Goal: Task Accomplishment & Management: Manage account settings

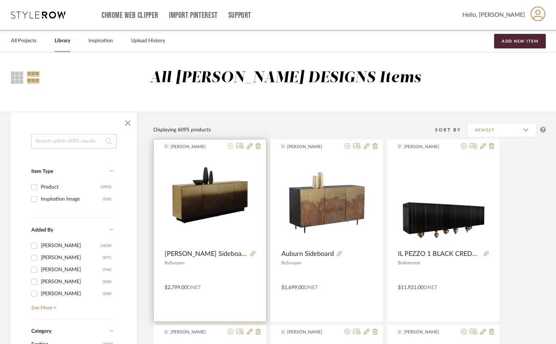
click at [230, 146] on icon at bounding box center [231, 146] width 6 height 6
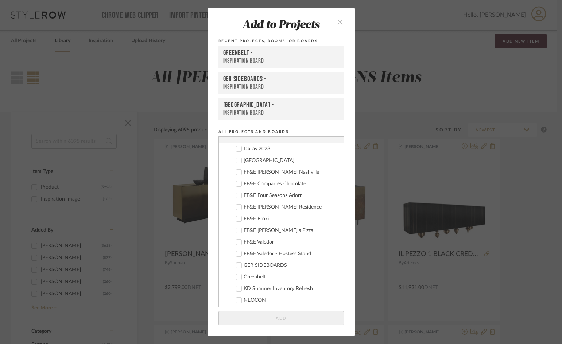
scroll to position [295, 0]
click at [266, 208] on div "GER SIDEBOARDS" at bounding box center [290, 207] width 94 height 6
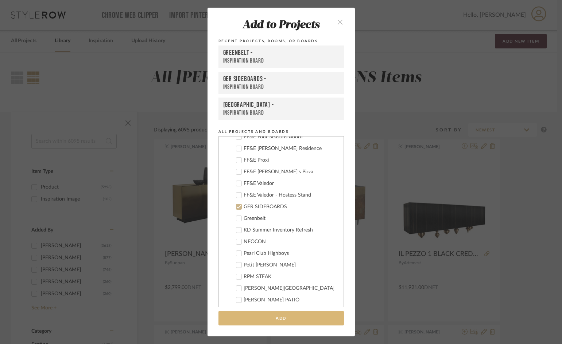
click at [317, 322] on button "Add" at bounding box center [280, 318] width 125 height 15
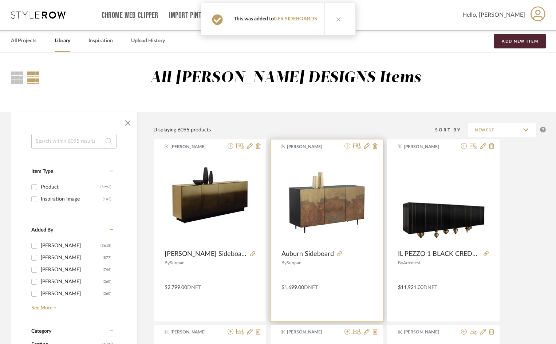
click at [347, 145] on icon at bounding box center [348, 146] width 6 height 6
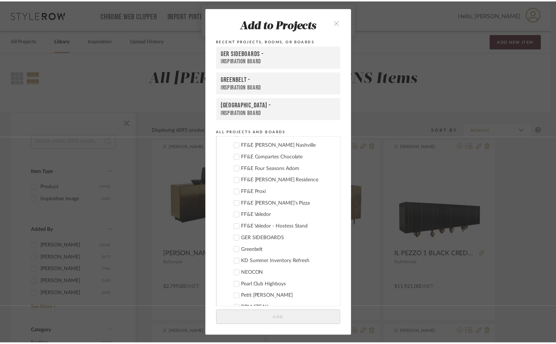
scroll to position [292, 0]
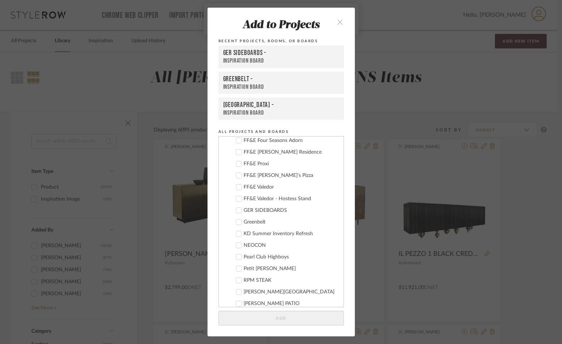
click at [257, 212] on div "GER SIDEBOARDS" at bounding box center [290, 211] width 94 height 6
click at [303, 314] on button "Add" at bounding box center [280, 318] width 125 height 15
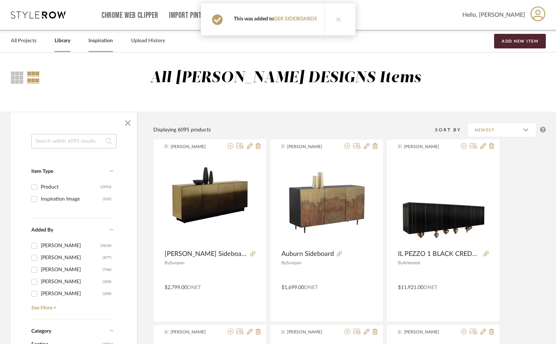
click at [96, 40] on link "Inspiration" at bounding box center [101, 41] width 24 height 10
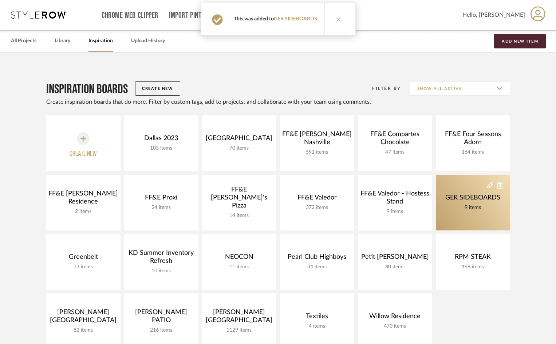
click at [481, 217] on link "GER SIDEBOARDS 9 items" at bounding box center [473, 203] width 74 height 56
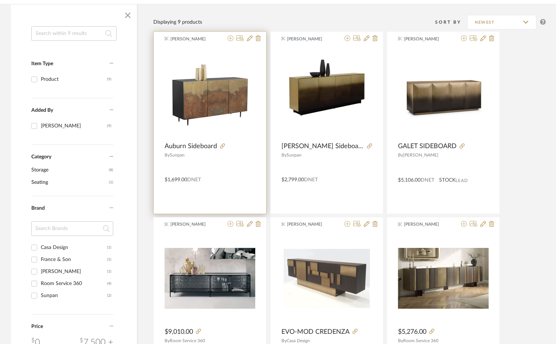
scroll to position [94, 0]
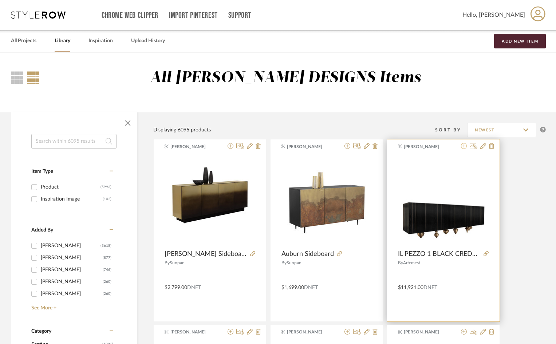
click at [464, 146] on icon at bounding box center [464, 146] width 6 height 6
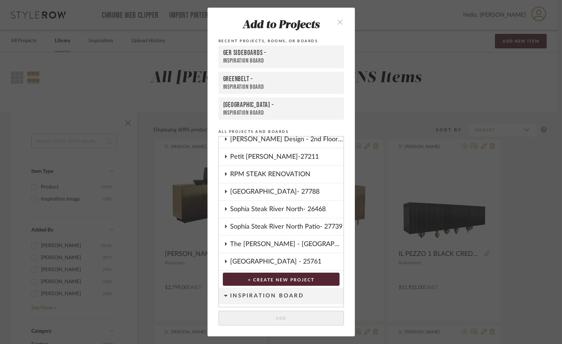
scroll to position [332, 0]
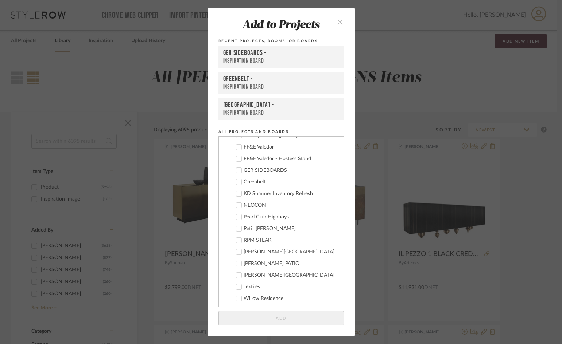
click at [257, 182] on div "Greenbelt" at bounding box center [290, 182] width 94 height 6
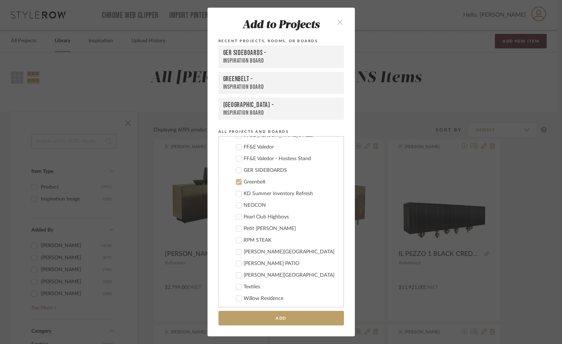
click at [258, 171] on div "GER SIDEBOARDS" at bounding box center [290, 171] width 94 height 6
click at [257, 183] on div "Greenbelt" at bounding box center [290, 182] width 94 height 6
click at [304, 317] on button "Add" at bounding box center [280, 318] width 125 height 15
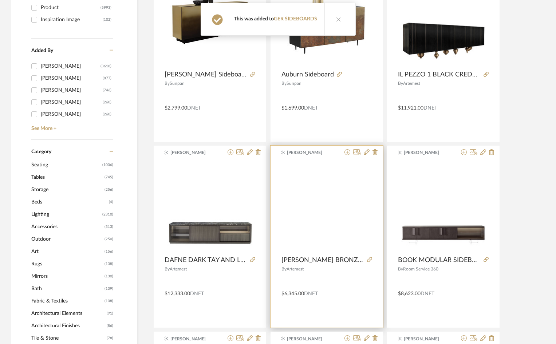
scroll to position [182, 0]
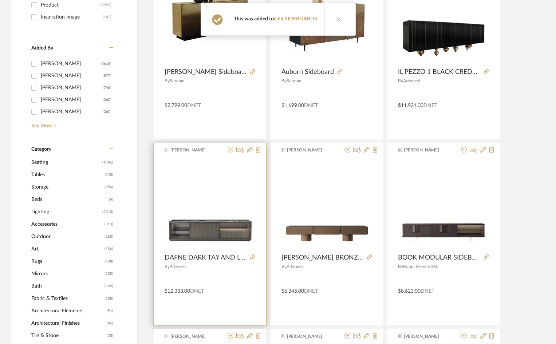
click at [230, 149] on icon at bounding box center [231, 150] width 6 height 6
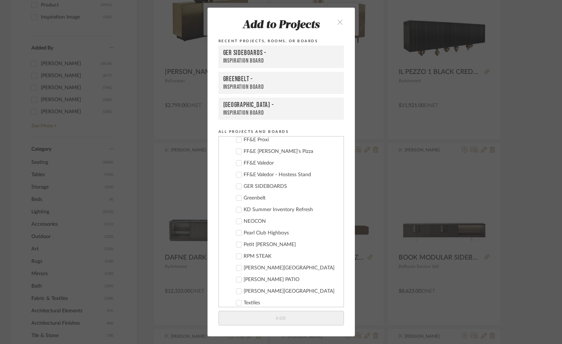
scroll to position [332, 0]
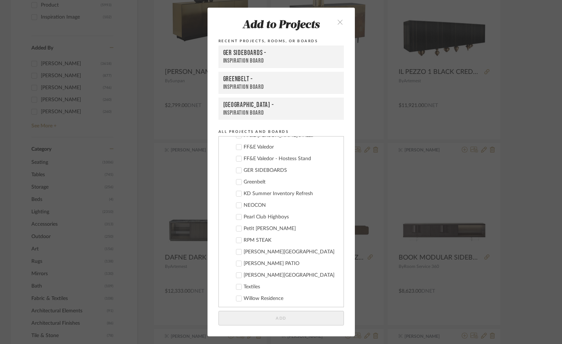
click at [253, 182] on div "Greenbelt" at bounding box center [290, 182] width 94 height 6
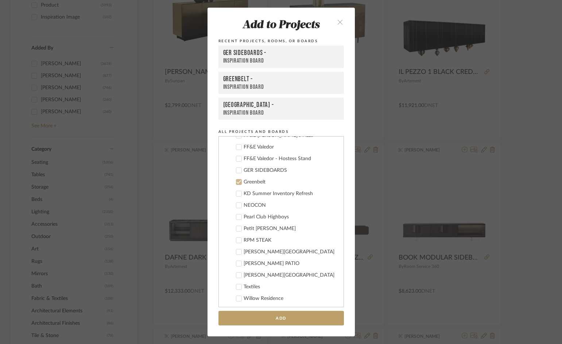
click at [253, 182] on div "Greenbelt" at bounding box center [290, 182] width 94 height 6
click at [261, 167] on cdk-nested-tree-node "GER SIDEBOARDS" at bounding box center [278, 170] width 119 height 12
click at [259, 171] on div "GER SIDEBOARDS" at bounding box center [290, 171] width 94 height 6
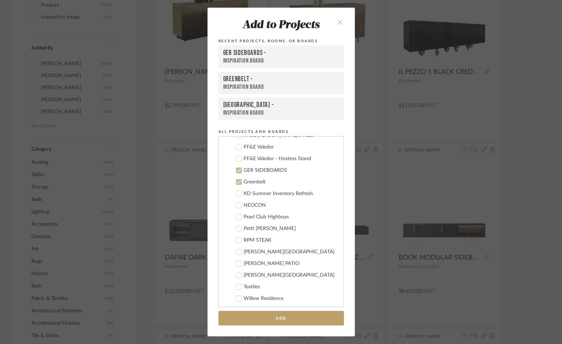
click at [253, 183] on div "Greenbelt" at bounding box center [290, 182] width 94 height 6
click at [308, 318] on button "Add" at bounding box center [280, 318] width 125 height 15
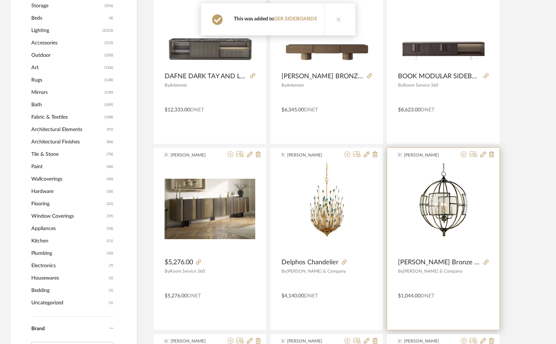
scroll to position [292, 0]
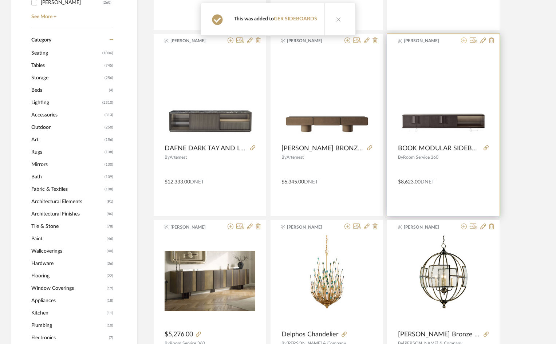
click at [463, 40] on icon at bounding box center [464, 41] width 6 height 6
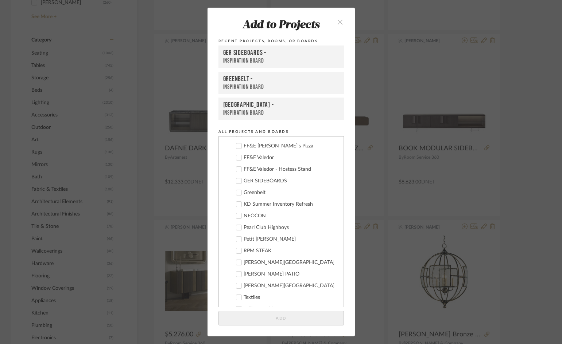
scroll to position [328, 0]
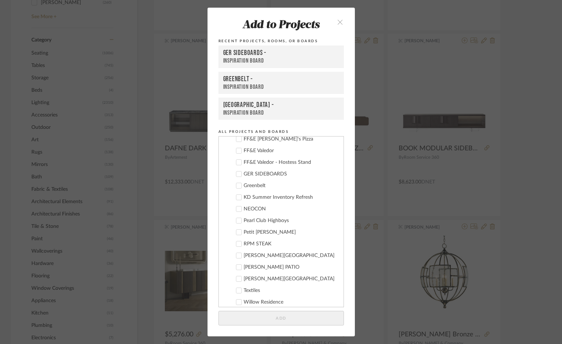
click at [255, 183] on div "Greenbelt" at bounding box center [290, 186] width 94 height 6
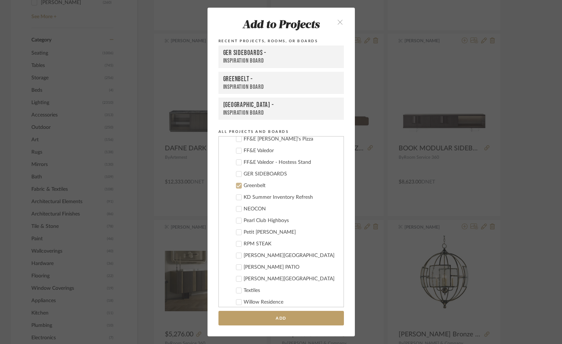
click at [256, 185] on div "Greenbelt" at bounding box center [290, 186] width 94 height 6
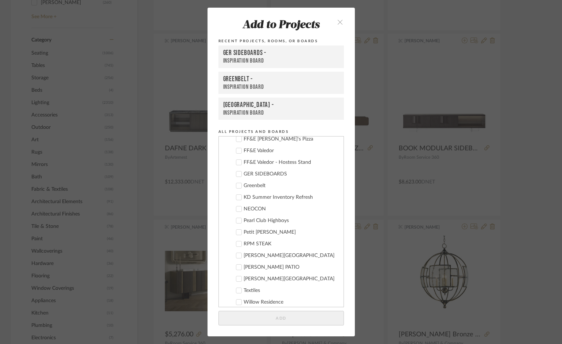
click at [263, 174] on div "GER SIDEBOARDS" at bounding box center [290, 174] width 94 height 6
click at [312, 317] on button "Add" at bounding box center [280, 318] width 125 height 15
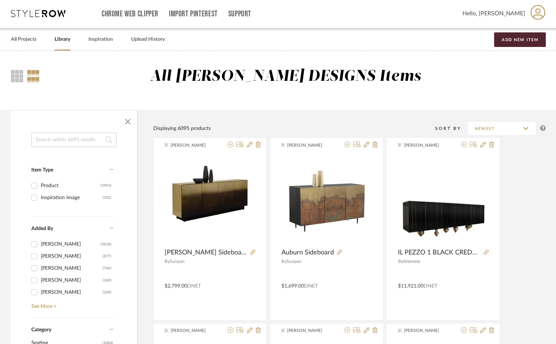
scroll to position [0, 0]
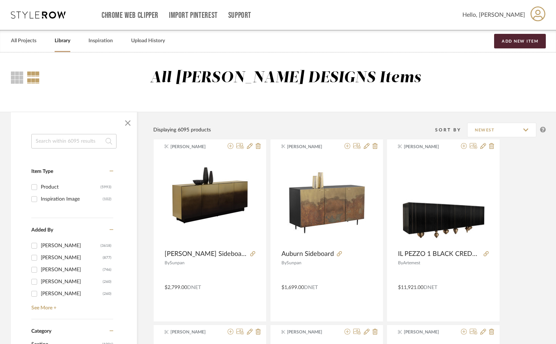
click at [61, 43] on link "Library" at bounding box center [63, 41] width 16 height 10
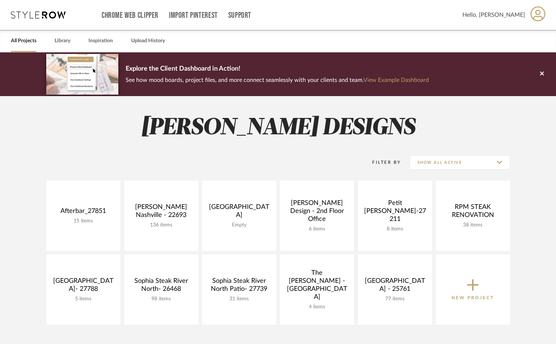
click at [53, 40] on div "All Projects Library Inspiration Upload History" at bounding box center [278, 41] width 556 height 22
click at [62, 43] on link "Library" at bounding box center [63, 41] width 16 height 10
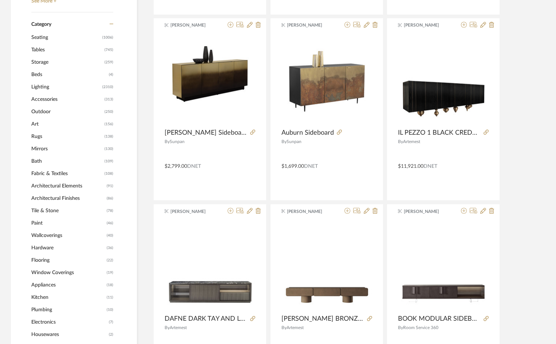
scroll to position [73, 0]
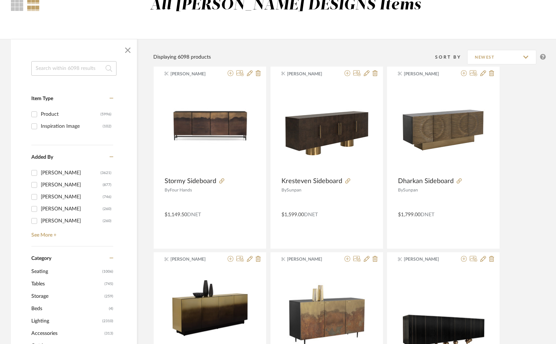
click at [40, 286] on span "Tables" at bounding box center [66, 284] width 71 height 12
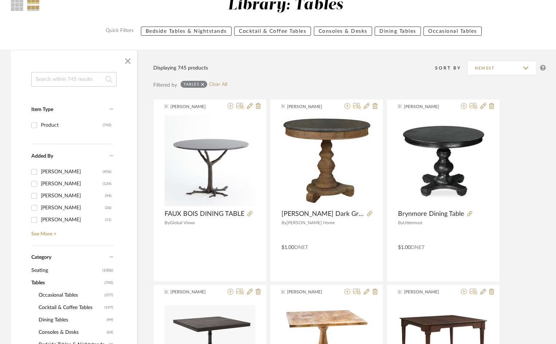
scroll to position [219, 0]
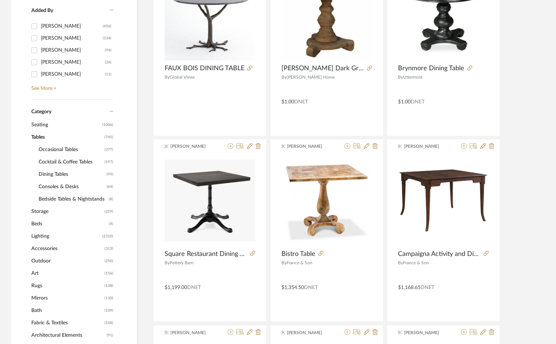
click at [40, 212] on span "Storage" at bounding box center [66, 212] width 71 height 12
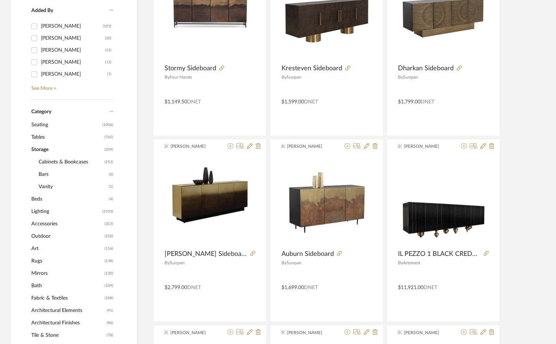
click at [70, 164] on span "Cabinets & Bookcases" at bounding box center [71, 162] width 64 height 12
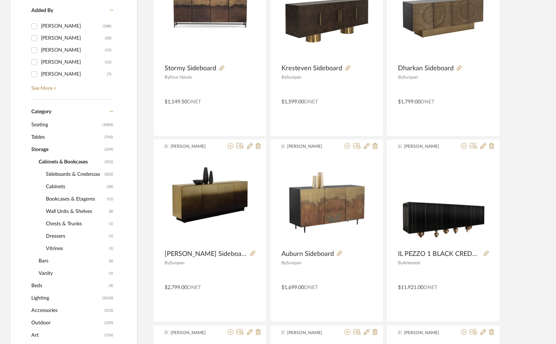
click at [71, 164] on span "Cabinets & Bookcases" at bounding box center [71, 162] width 64 height 12
click at [79, 176] on span "Sideboards & Credenzas" at bounding box center [74, 174] width 57 height 12
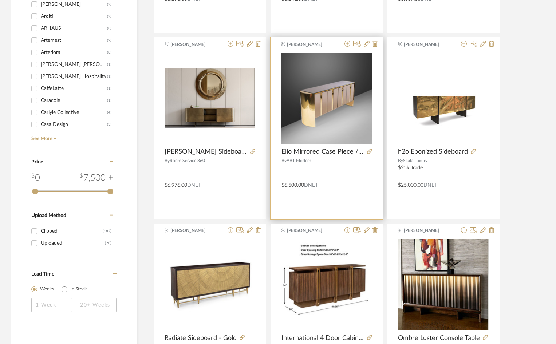
scroll to position [984, 0]
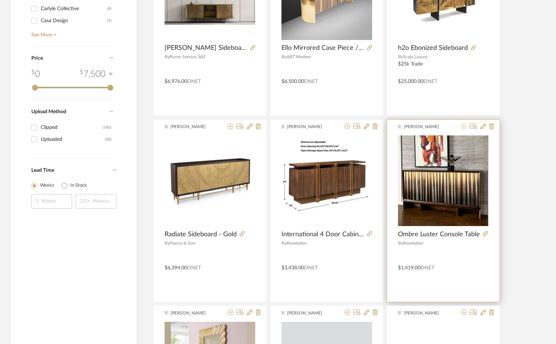
click at [463, 128] on icon at bounding box center [464, 127] width 6 height 6
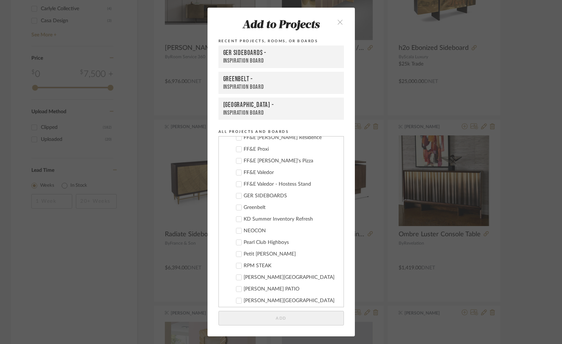
scroll to position [332, 0]
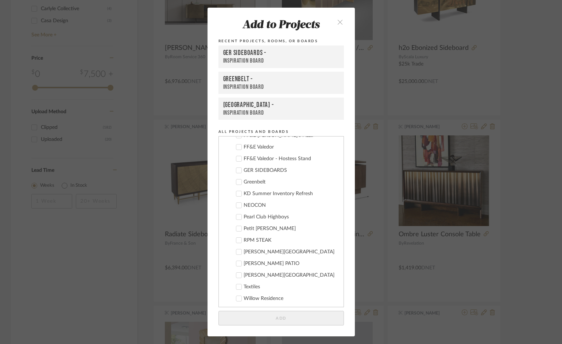
click at [257, 171] on div "GER SIDEBOARDS" at bounding box center [290, 171] width 94 height 6
click at [307, 317] on button "Add" at bounding box center [280, 318] width 125 height 15
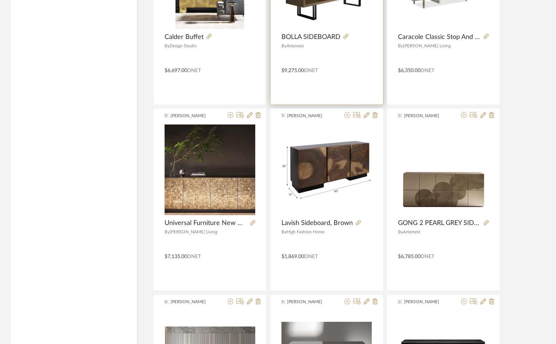
scroll to position [1931, 0]
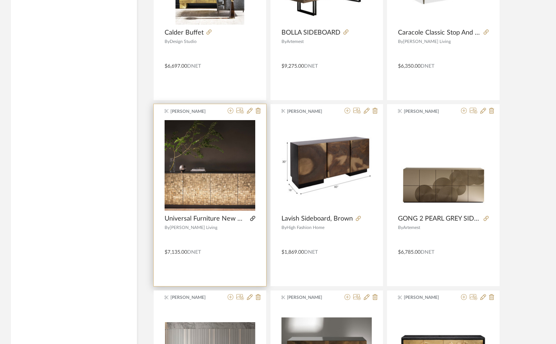
click at [254, 219] on icon at bounding box center [252, 218] width 5 height 5
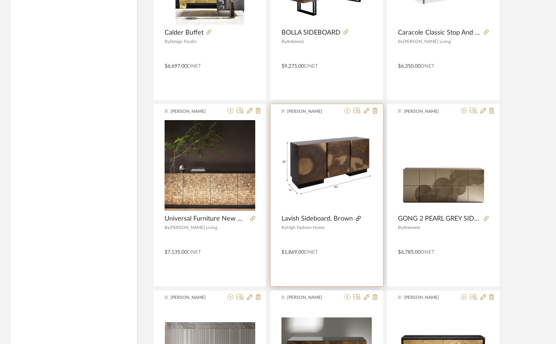
click at [357, 218] on icon at bounding box center [358, 218] width 5 height 5
click at [348, 110] on icon at bounding box center [348, 111] width 6 height 6
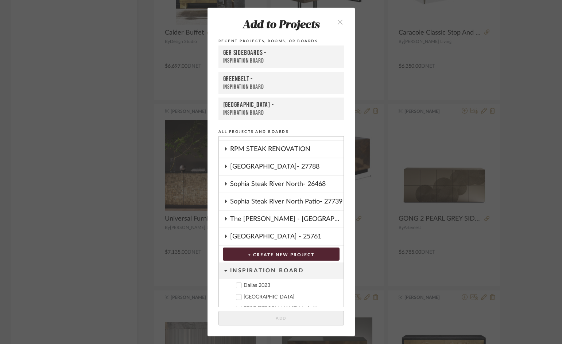
scroll to position [332, 0]
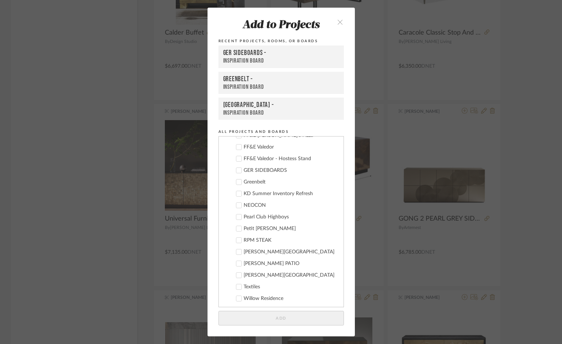
click at [252, 171] on div "GER SIDEBOARDS" at bounding box center [290, 171] width 94 height 6
click at [295, 316] on button "Add" at bounding box center [280, 318] width 125 height 15
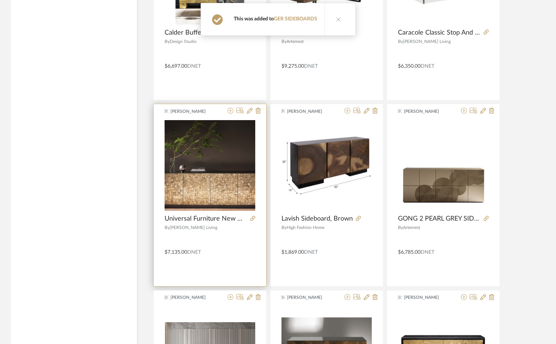
scroll to position [2138, 0]
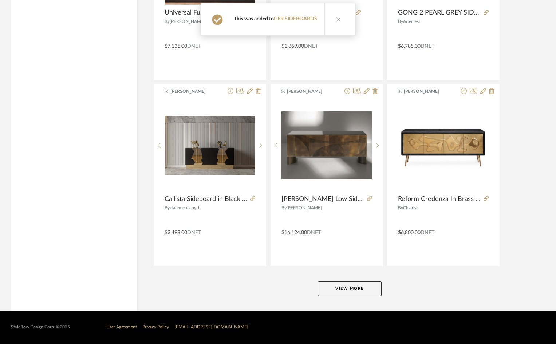
click at [366, 286] on button "View More" at bounding box center [350, 289] width 64 height 15
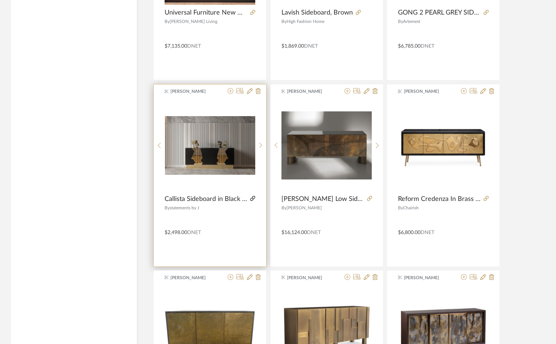
click at [253, 198] on icon at bounding box center [252, 198] width 5 height 5
click at [0, 0] on img at bounding box center [0, 0] width 0 height 0
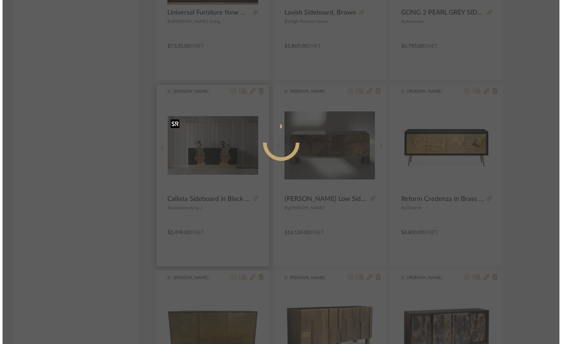
scroll to position [0, 0]
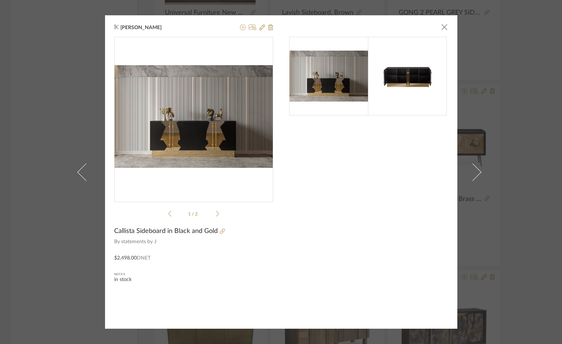
click at [37, 111] on div "Marissa Martin × 1 / 2 Callista Sideboard in Black and Gold By statements by J …" at bounding box center [281, 172] width 562 height 344
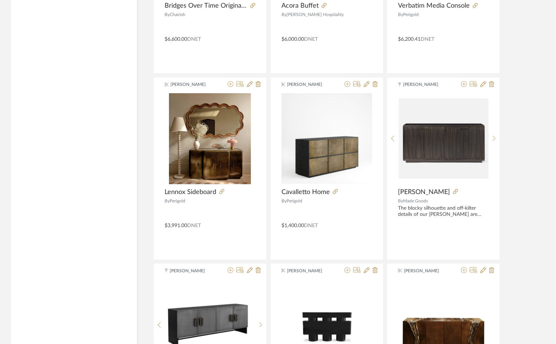
scroll to position [2538, 0]
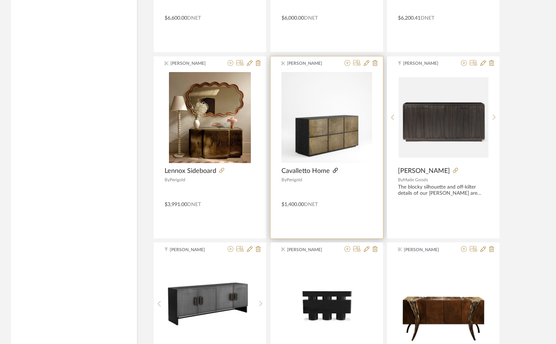
click at [335, 171] on icon at bounding box center [335, 170] width 5 height 5
click at [347, 61] on icon at bounding box center [348, 63] width 6 height 6
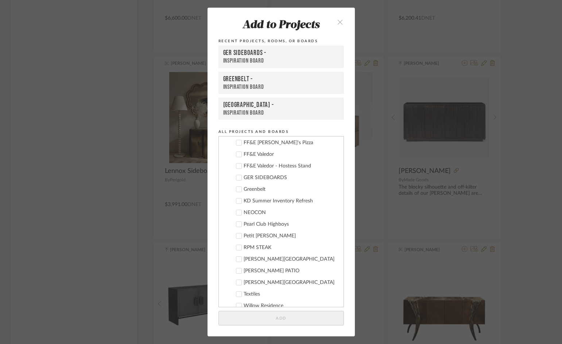
scroll to position [332, 0]
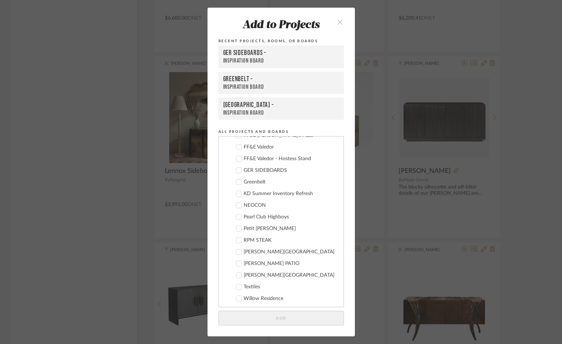
click at [258, 170] on div "GER SIDEBOARDS" at bounding box center [290, 171] width 94 height 6
click at [299, 315] on button "Add" at bounding box center [280, 318] width 125 height 15
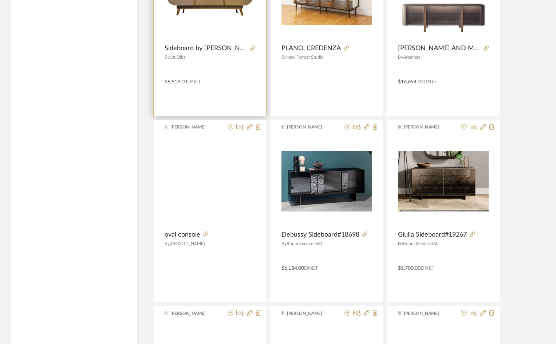
scroll to position [3595, 0]
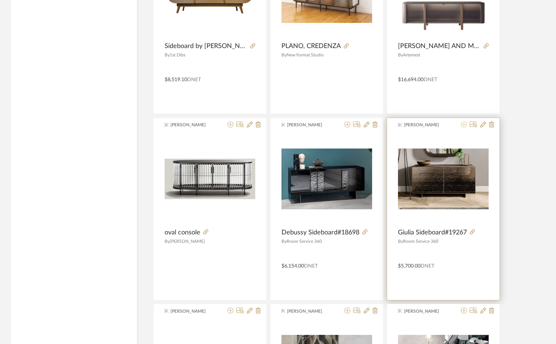
click at [462, 125] on icon at bounding box center [464, 125] width 6 height 6
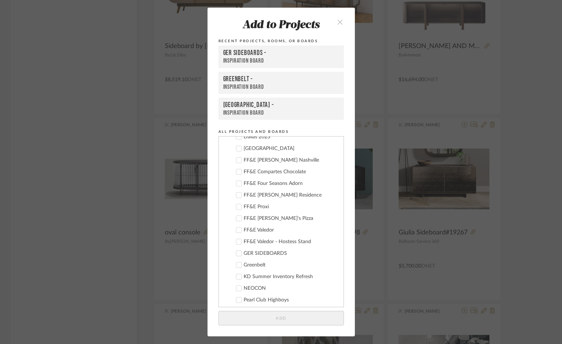
scroll to position [332, 0]
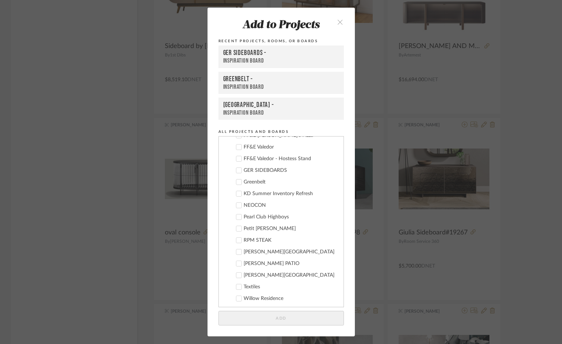
click at [261, 169] on div "GER SIDEBOARDS" at bounding box center [290, 171] width 94 height 6
click at [297, 324] on button "Add" at bounding box center [280, 318] width 125 height 15
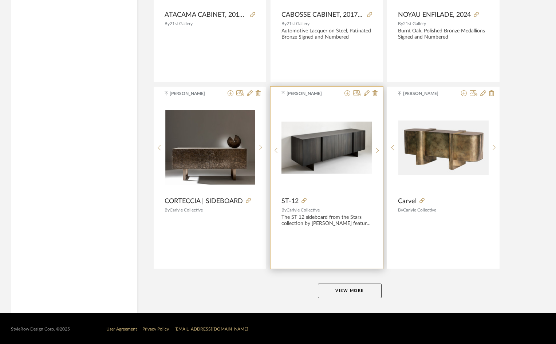
scroll to position [4374, 0]
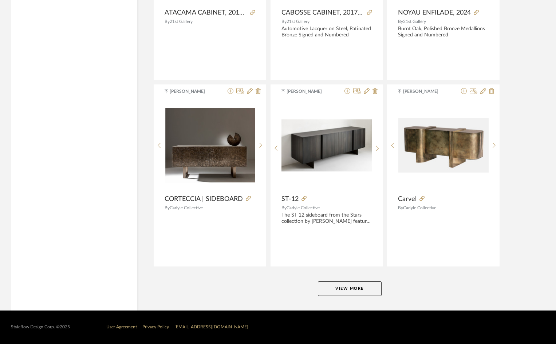
click at [356, 286] on button "View More" at bounding box center [350, 289] width 64 height 15
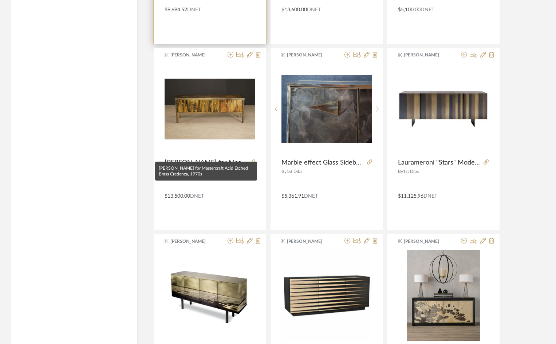
scroll to position [5540, 0]
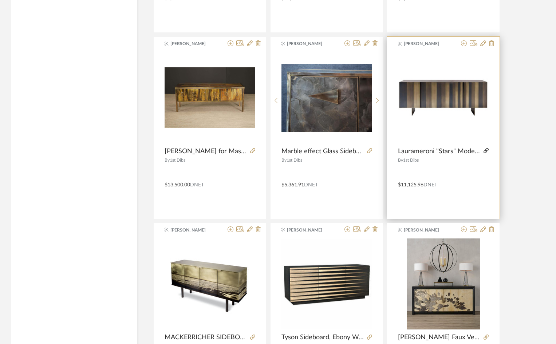
click at [485, 150] on icon at bounding box center [486, 150] width 5 height 5
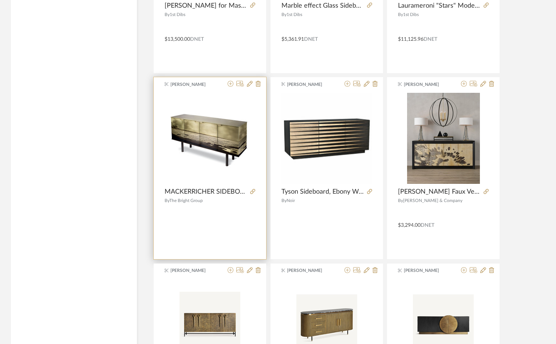
scroll to position [5868, 0]
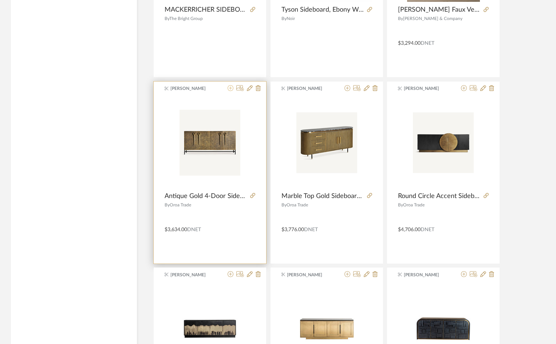
click at [229, 88] on icon at bounding box center [231, 88] width 6 height 6
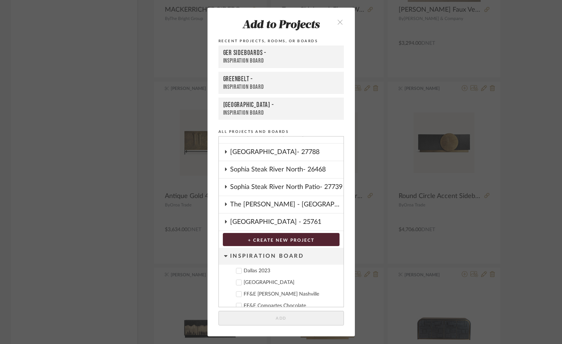
scroll to position [332, 0]
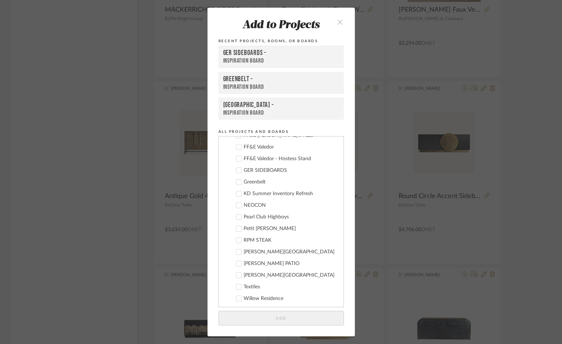
click at [258, 172] on div "GER SIDEBOARDS" at bounding box center [290, 171] width 94 height 6
click at [304, 317] on button "Add" at bounding box center [280, 318] width 125 height 15
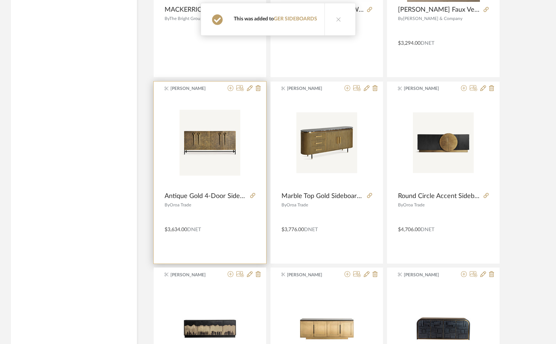
scroll to position [6087, 0]
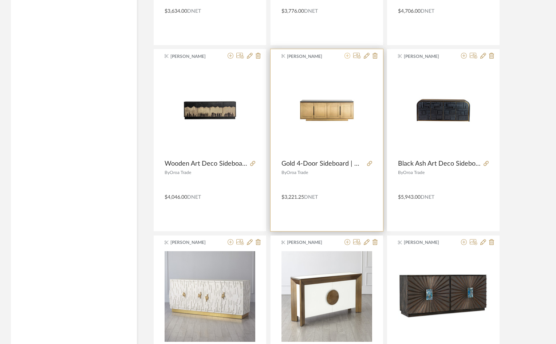
click at [349, 57] on icon at bounding box center [348, 56] width 6 height 6
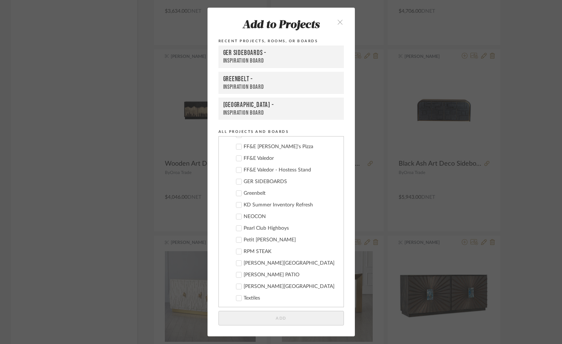
scroll to position [332, 0]
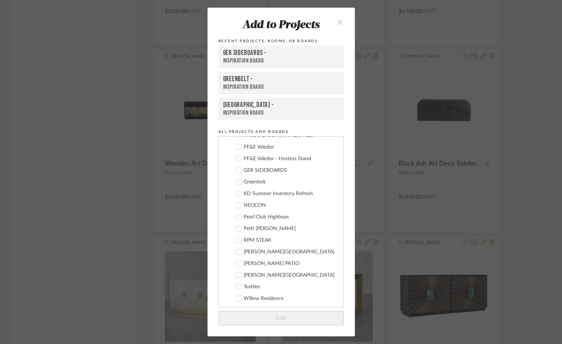
click at [256, 181] on div "Greenbelt" at bounding box center [290, 182] width 94 height 6
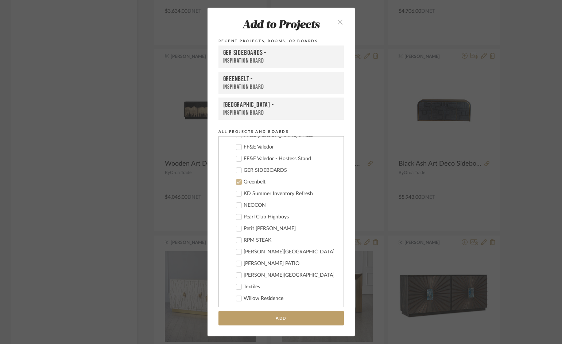
click at [255, 173] on div "GER SIDEBOARDS" at bounding box center [290, 171] width 94 height 6
click at [254, 180] on div "Greenbelt" at bounding box center [290, 182] width 94 height 6
click at [305, 321] on button "Add" at bounding box center [280, 318] width 125 height 15
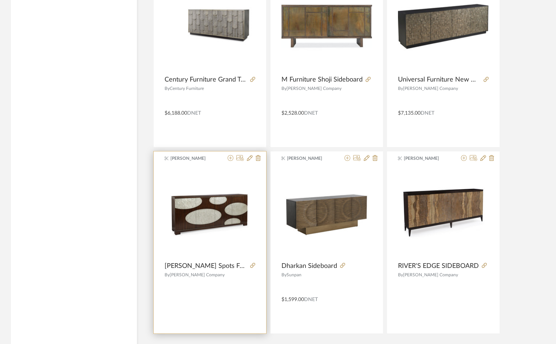
scroll to position [6611, 0]
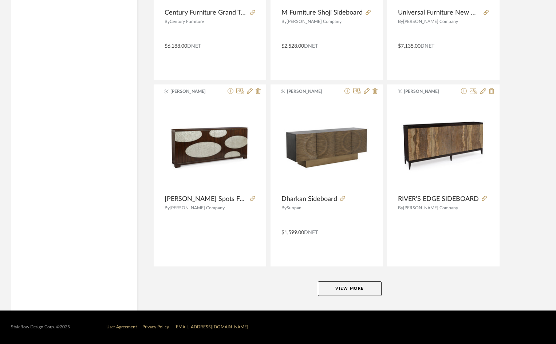
click at [362, 286] on button "View More" at bounding box center [350, 289] width 64 height 15
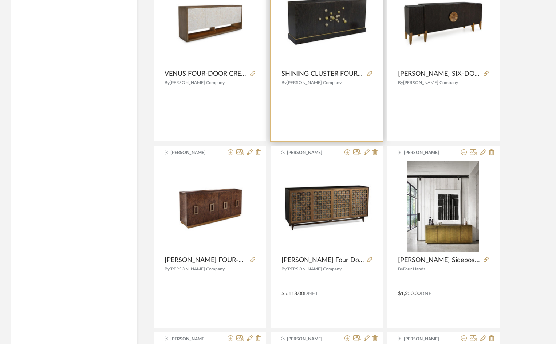
scroll to position [7303, 0]
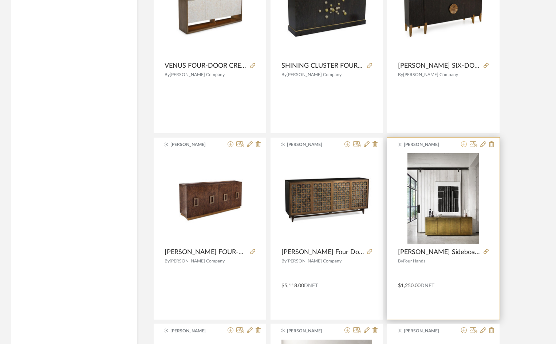
click at [466, 142] on icon at bounding box center [464, 144] width 6 height 6
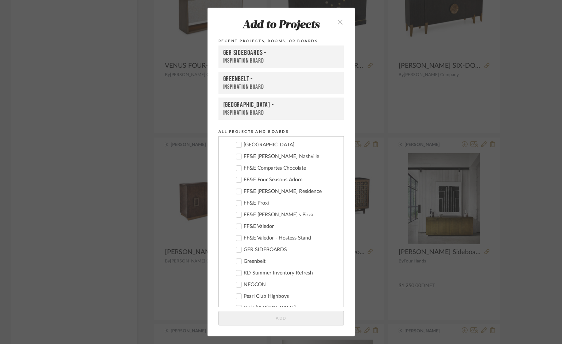
scroll to position [255, 0]
click at [261, 246] on div "GER SIDEBOARDS" at bounding box center [290, 247] width 94 height 6
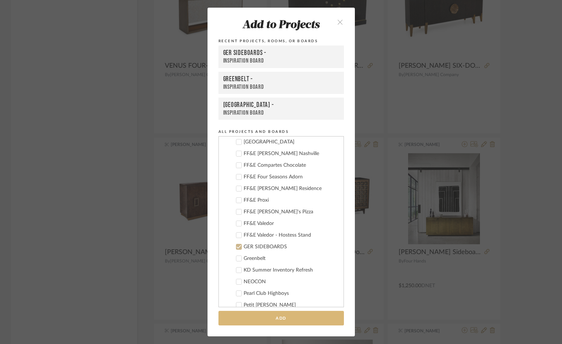
click at [316, 317] on button "Add" at bounding box center [280, 318] width 125 height 15
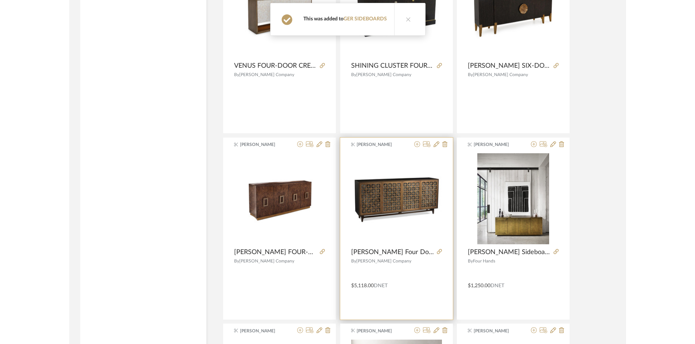
scroll to position [7522, 0]
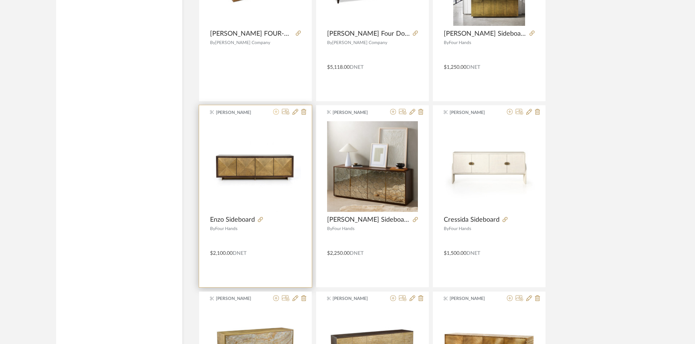
click at [277, 111] on icon at bounding box center [276, 112] width 6 height 6
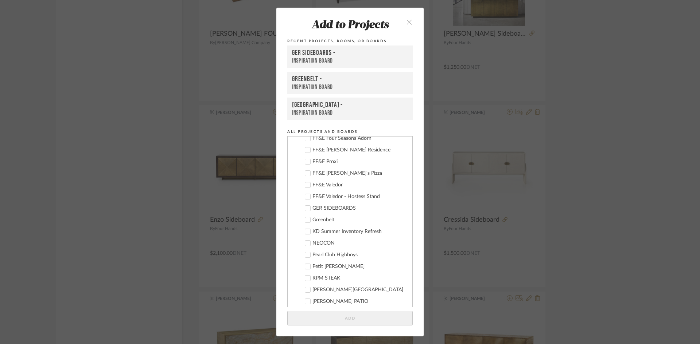
scroll to position [332, 0]
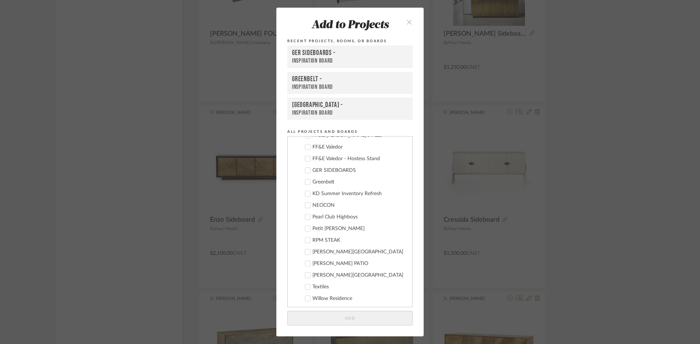
click at [327, 172] on div "GER SIDEBOARDS" at bounding box center [359, 171] width 94 height 6
click at [350, 313] on button "Add" at bounding box center [349, 318] width 125 height 15
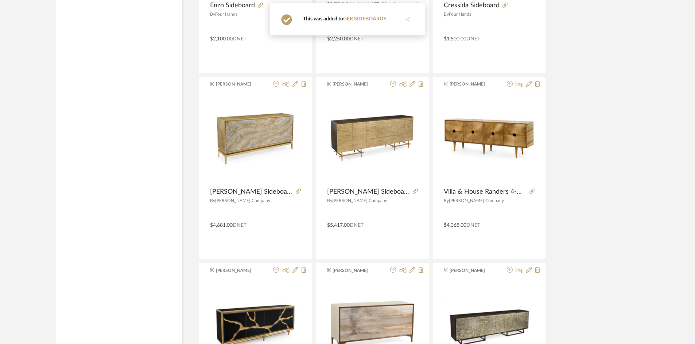
scroll to position [7741, 0]
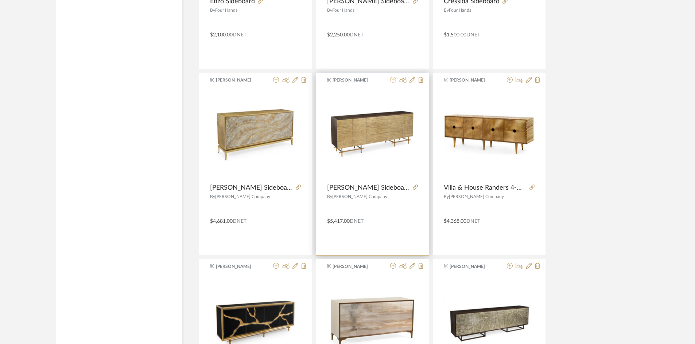
click at [393, 81] on icon at bounding box center [393, 80] width 6 height 6
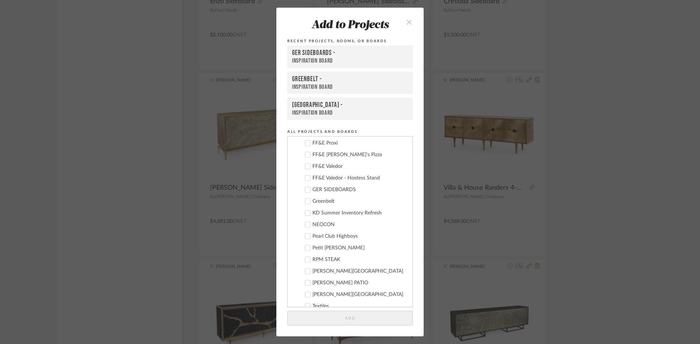
scroll to position [332, 0]
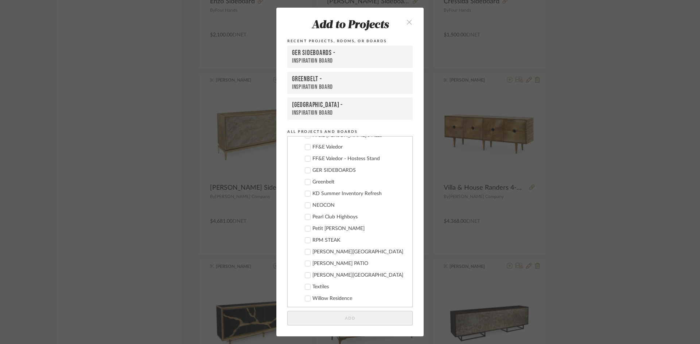
click at [333, 168] on div "GER SIDEBOARDS" at bounding box center [359, 171] width 94 height 6
click at [362, 319] on button "Add" at bounding box center [349, 318] width 125 height 15
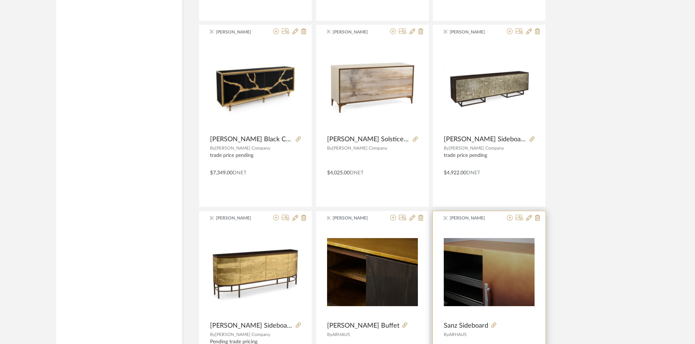
scroll to position [7959, 0]
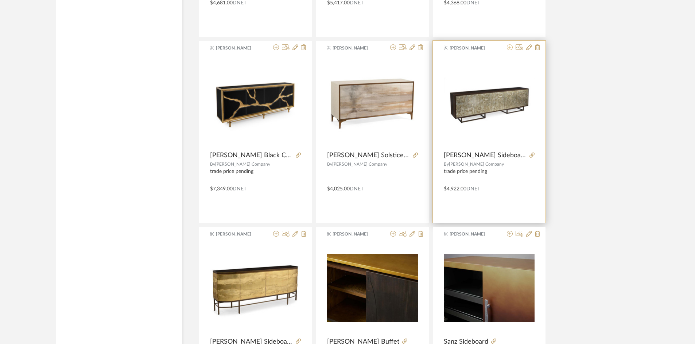
click at [512, 46] on icon at bounding box center [510, 47] width 6 height 6
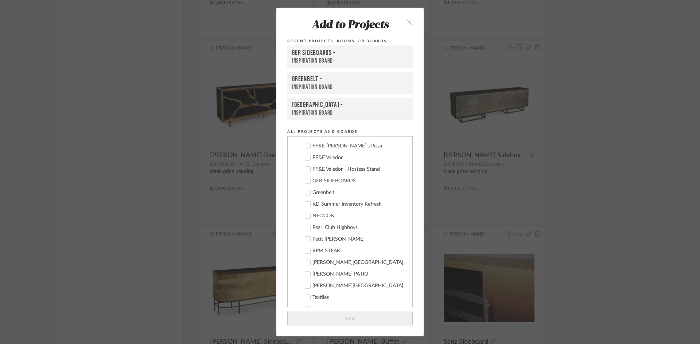
scroll to position [332, 0]
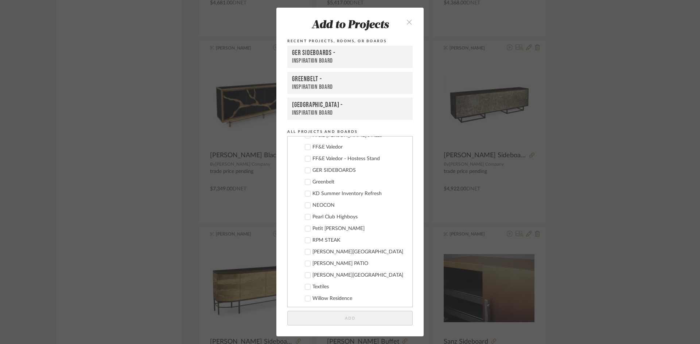
click at [337, 172] on div "GER SIDEBOARDS" at bounding box center [359, 171] width 94 height 6
click at [374, 325] on button "Add" at bounding box center [349, 318] width 125 height 15
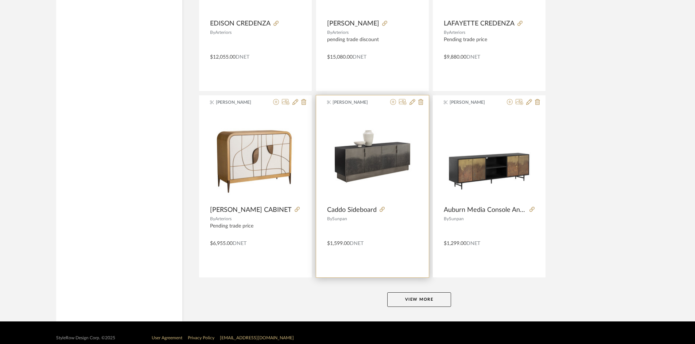
scroll to position [8848, 0]
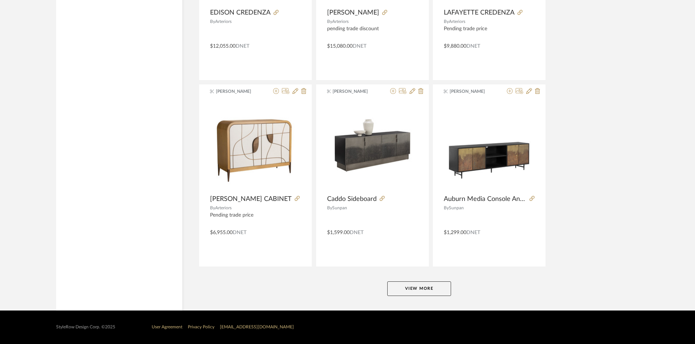
click at [429, 293] on button "View More" at bounding box center [419, 289] width 64 height 15
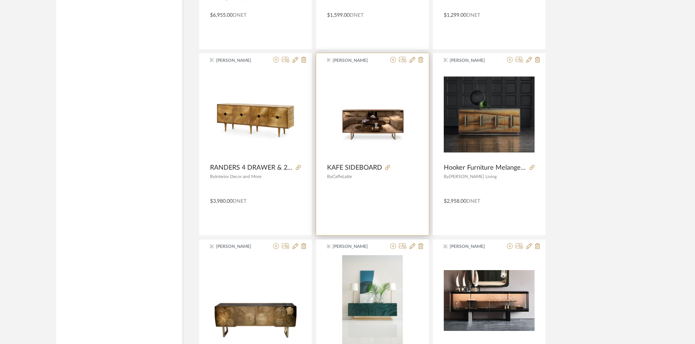
scroll to position [9066, 0]
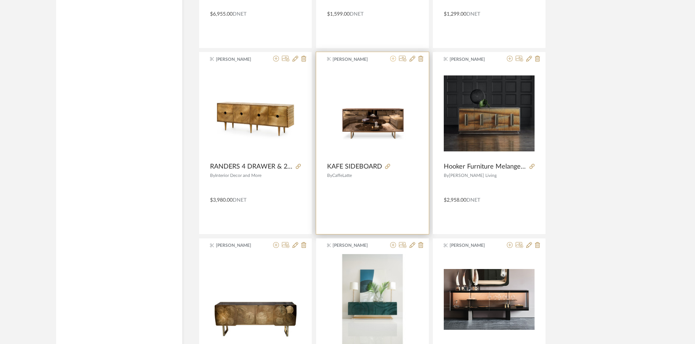
click at [393, 57] on icon at bounding box center [393, 59] width 6 height 6
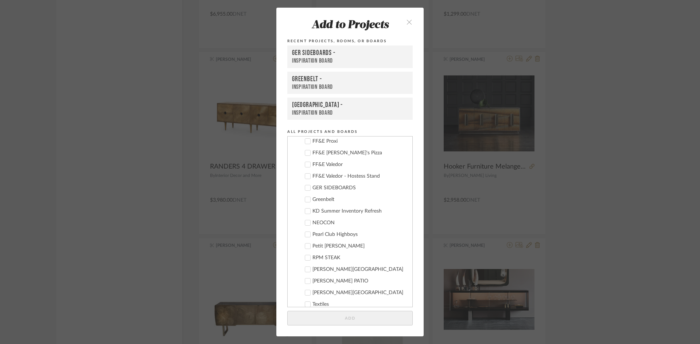
scroll to position [332, 0]
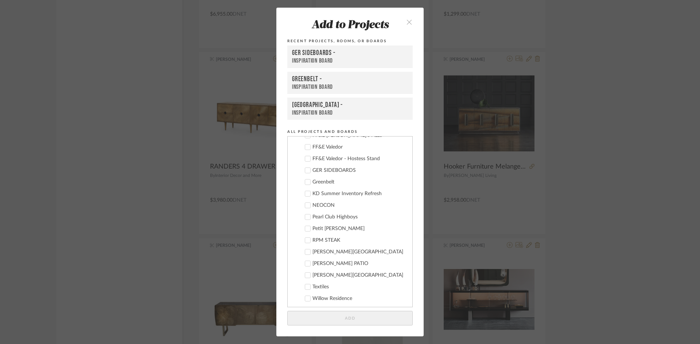
click at [328, 171] on div "GER SIDEBOARDS" at bounding box center [359, 171] width 94 height 6
click at [381, 319] on button "Add" at bounding box center [349, 318] width 125 height 15
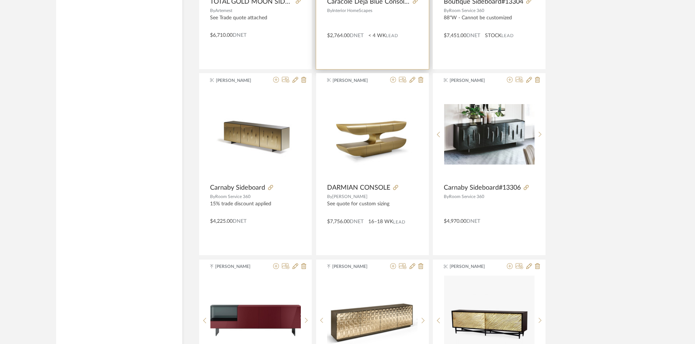
scroll to position [9431, 0]
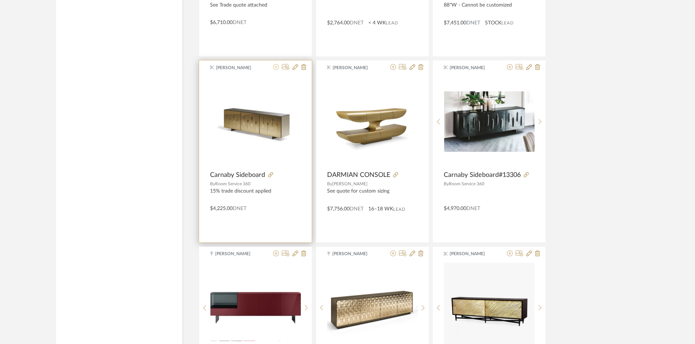
click at [275, 67] on icon at bounding box center [276, 67] width 6 height 6
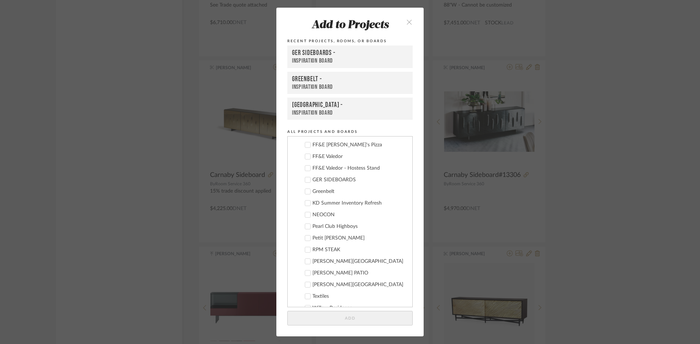
scroll to position [332, 0]
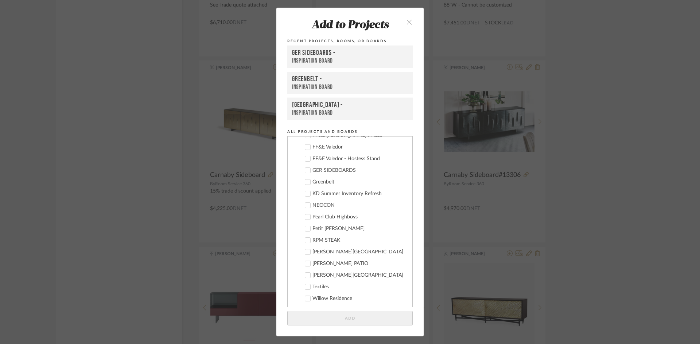
click at [327, 171] on div "GER SIDEBOARDS" at bounding box center [359, 171] width 94 height 6
click at [377, 320] on button "Add" at bounding box center [349, 318] width 125 height 15
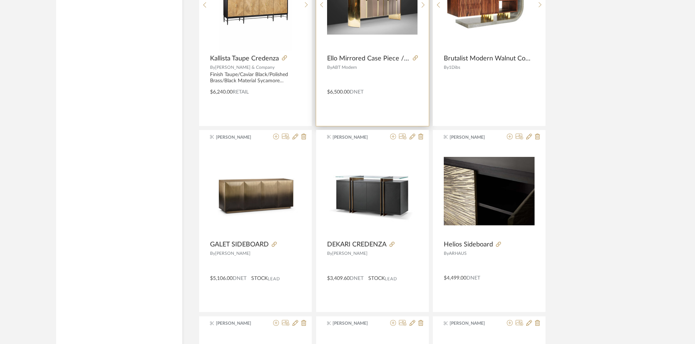
scroll to position [10524, 0]
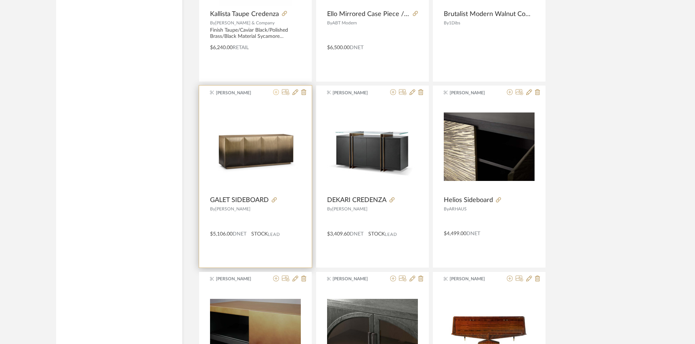
click at [276, 95] on icon at bounding box center [276, 92] width 6 height 6
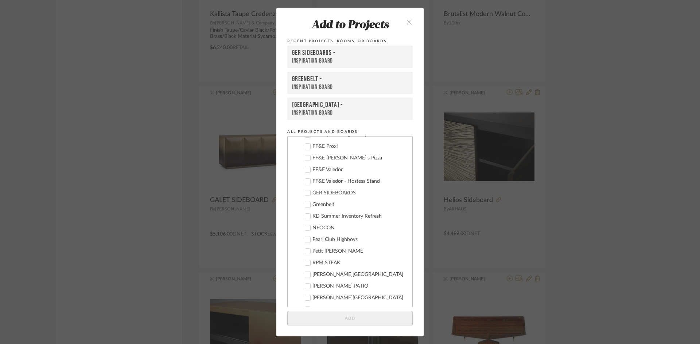
scroll to position [332, 0]
click at [324, 169] on div "GER SIDEBOARDS" at bounding box center [359, 171] width 94 height 6
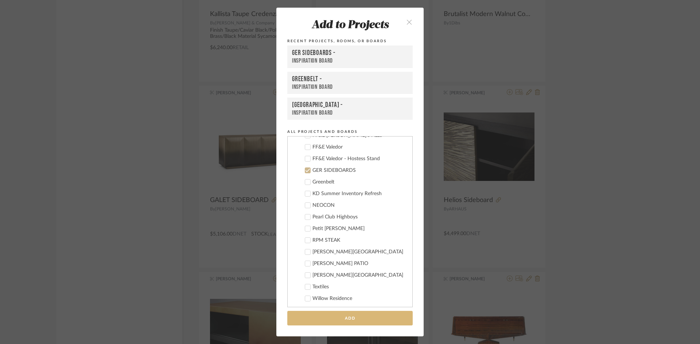
click at [371, 324] on button "Add" at bounding box center [349, 318] width 125 height 15
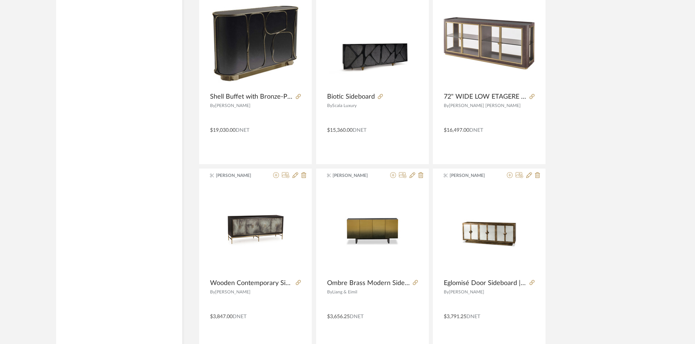
scroll to position [11034, 0]
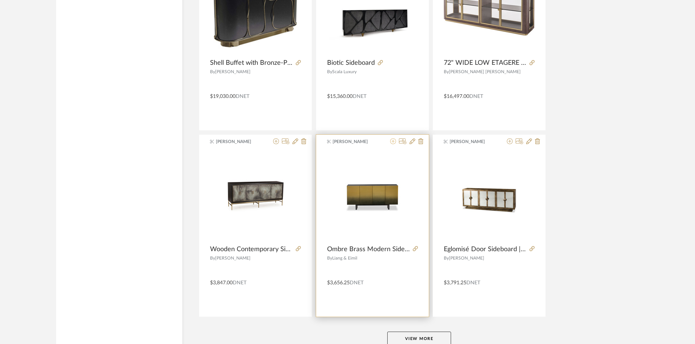
click at [392, 144] on icon at bounding box center [393, 141] width 6 height 6
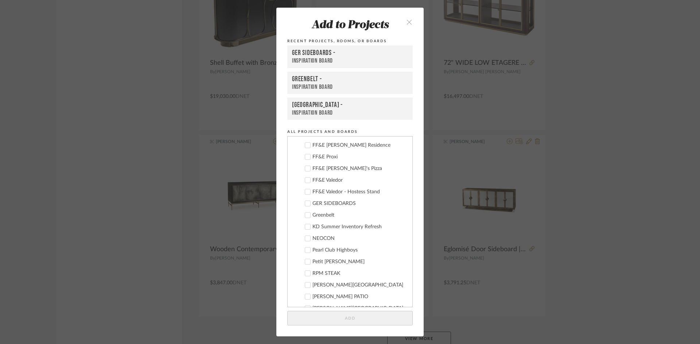
scroll to position [332, 0]
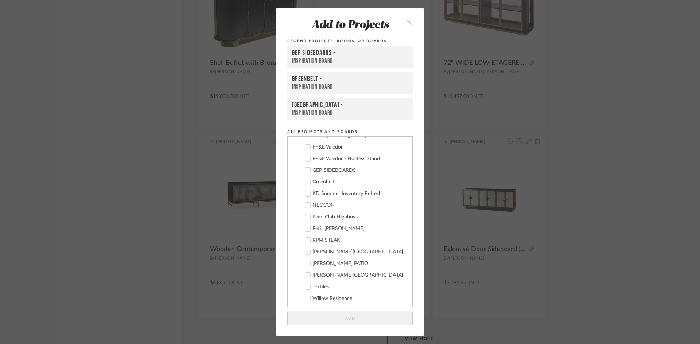
click at [326, 168] on div "GER SIDEBOARDS" at bounding box center [359, 171] width 94 height 6
click at [354, 320] on button "Add" at bounding box center [349, 318] width 125 height 15
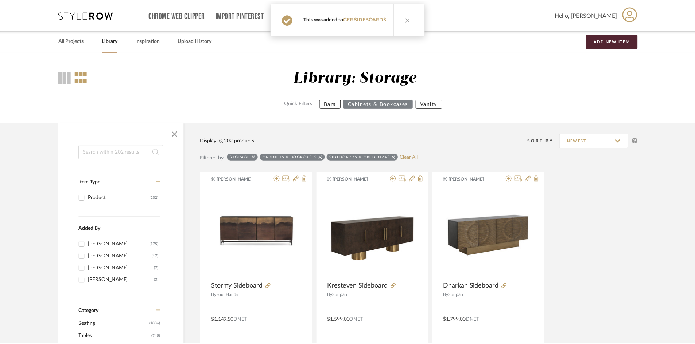
scroll to position [11034, 0]
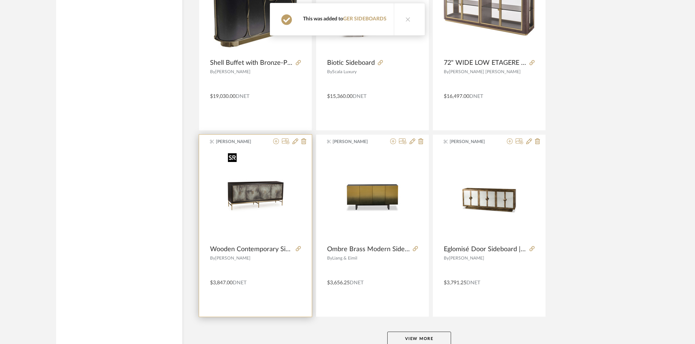
click at [0, 0] on img at bounding box center [0, 0] width 0 height 0
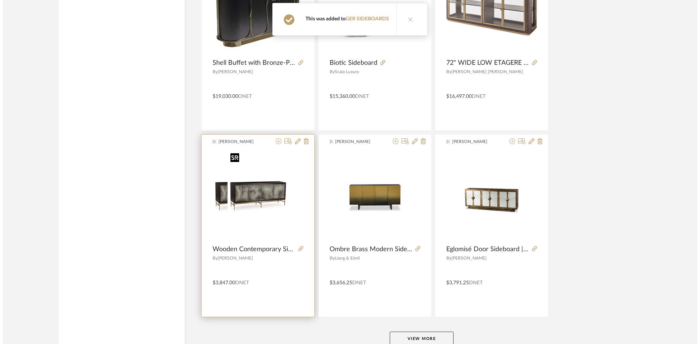
scroll to position [0, 0]
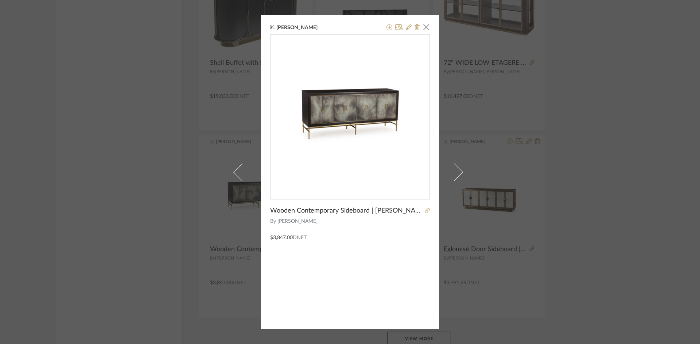
click at [199, 264] on div "Tessa McKerr × Wooden Contemporary Sideboard | Andrew Martin Edith By ANDREW MA…" at bounding box center [350, 172] width 700 height 344
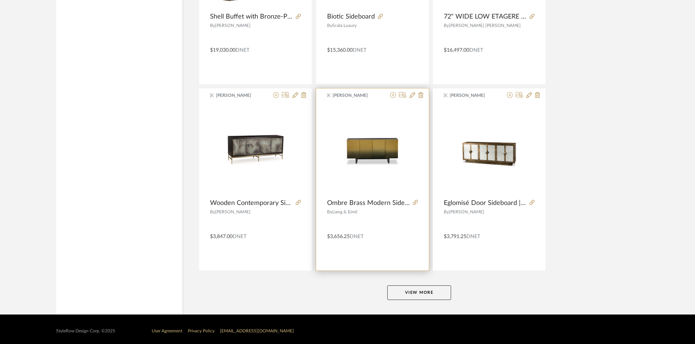
scroll to position [11084, 0]
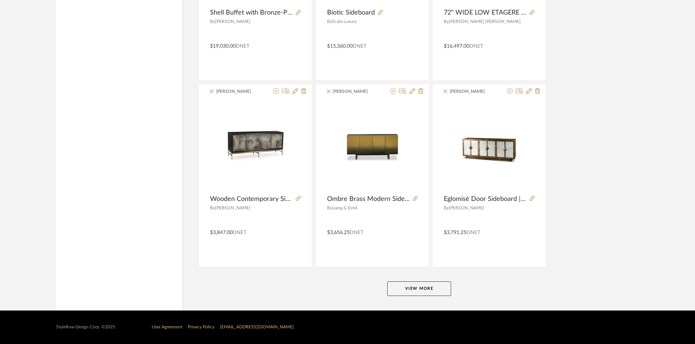
click at [414, 288] on button "View More" at bounding box center [419, 289] width 64 height 15
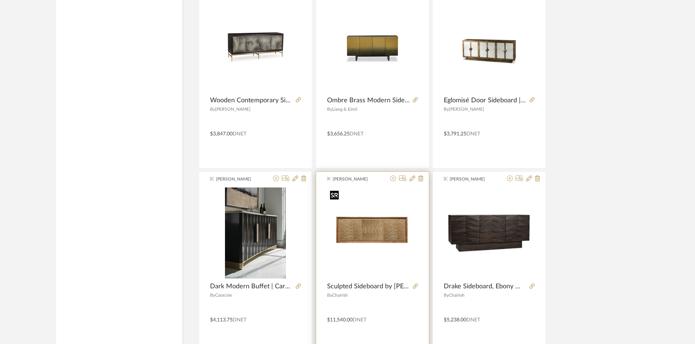
scroll to position [11194, 0]
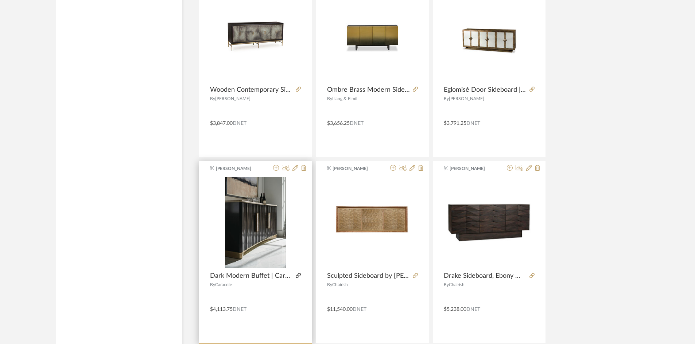
click at [300, 278] on icon at bounding box center [298, 275] width 5 height 5
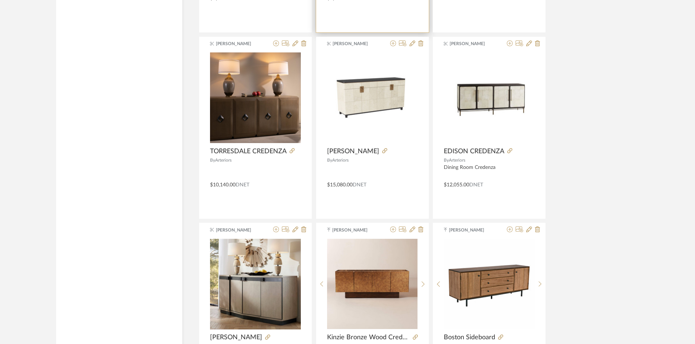
scroll to position [12323, 0]
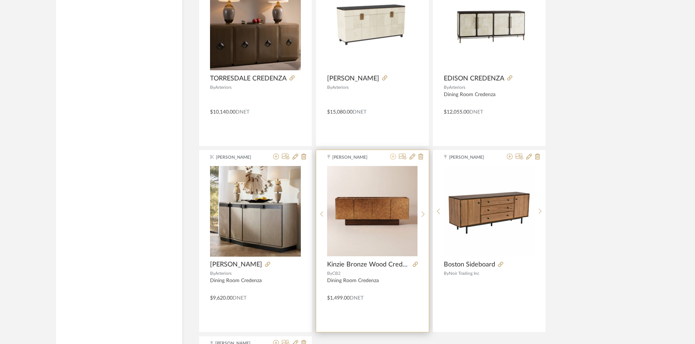
click at [392, 155] on icon at bounding box center [393, 157] width 6 height 6
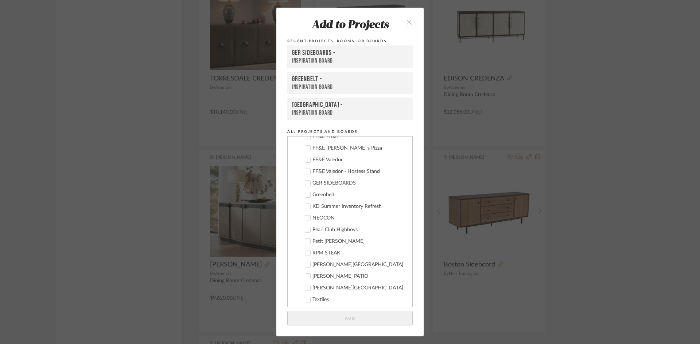
scroll to position [332, 0]
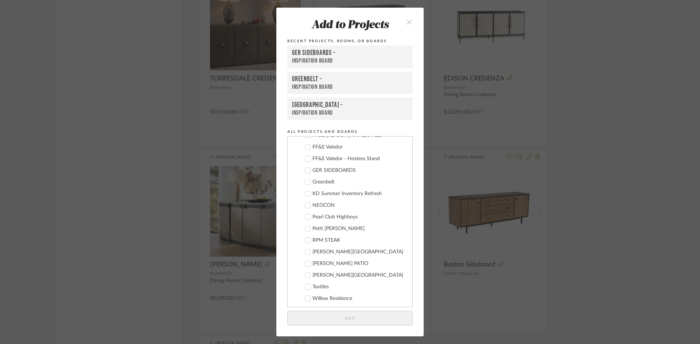
click at [326, 172] on div "GER SIDEBOARDS" at bounding box center [359, 171] width 94 height 6
click at [372, 322] on button "Add" at bounding box center [349, 318] width 125 height 15
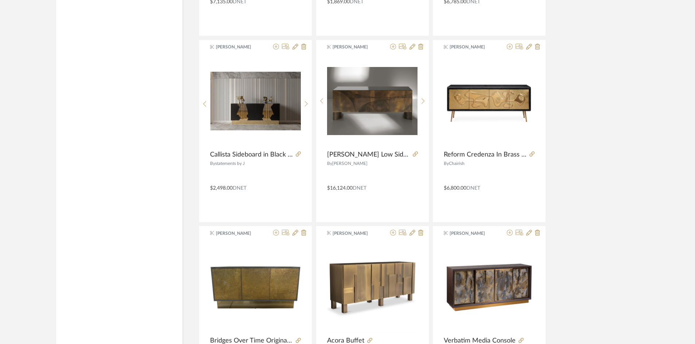
scroll to position [0, 0]
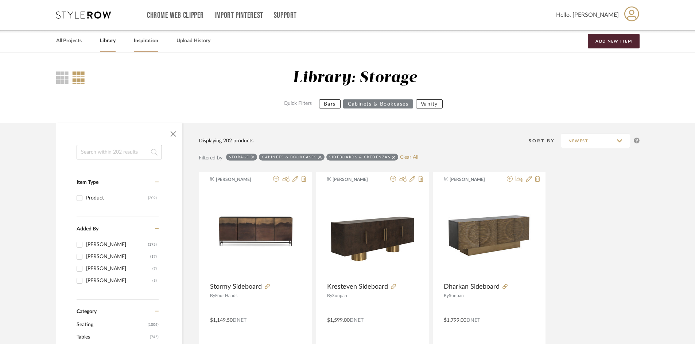
click at [158, 40] on link "Inspiration" at bounding box center [146, 41] width 24 height 10
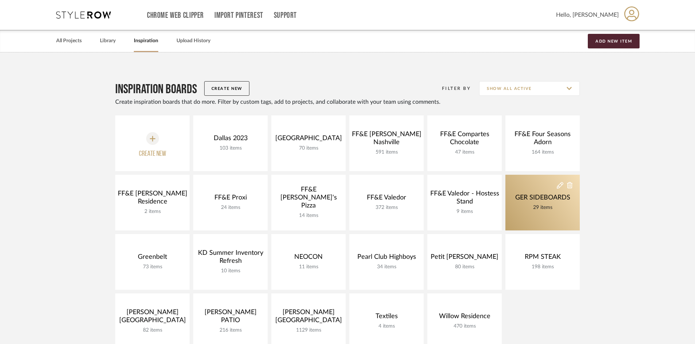
click at [553, 217] on link "GER SIDEBOARDS 29 items" at bounding box center [542, 203] width 74 height 56
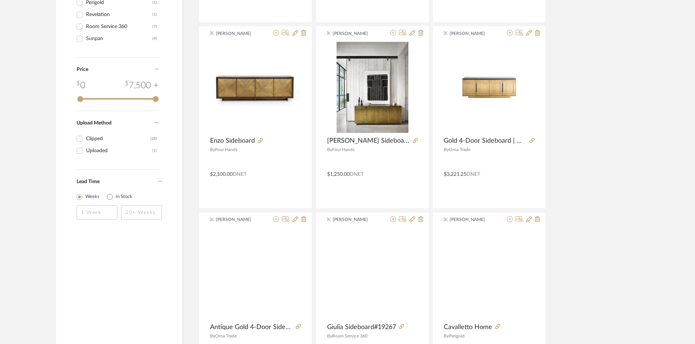
scroll to position [474, 0]
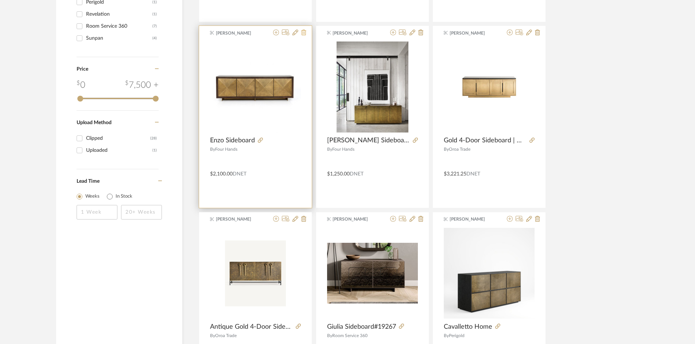
click at [302, 33] on icon at bounding box center [303, 33] width 5 height 6
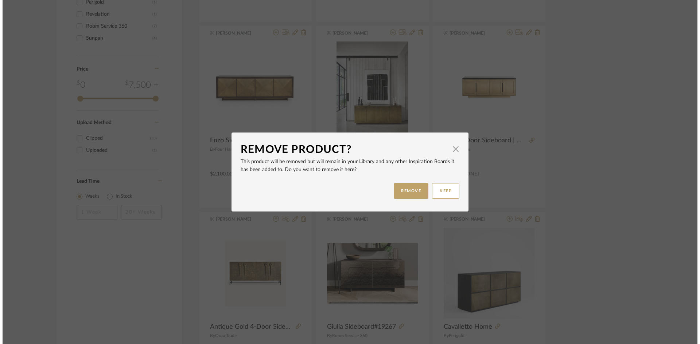
scroll to position [0, 0]
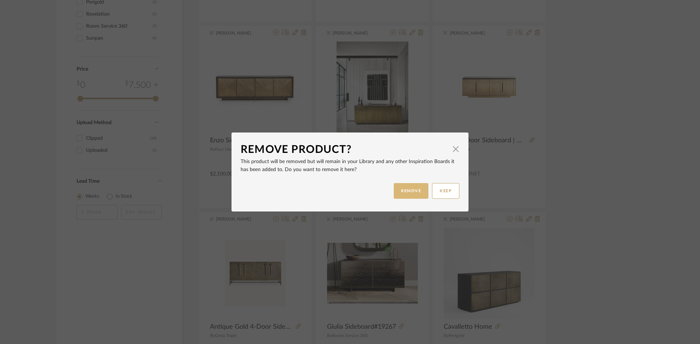
click at [403, 186] on button "REMOVE" at bounding box center [411, 191] width 35 height 16
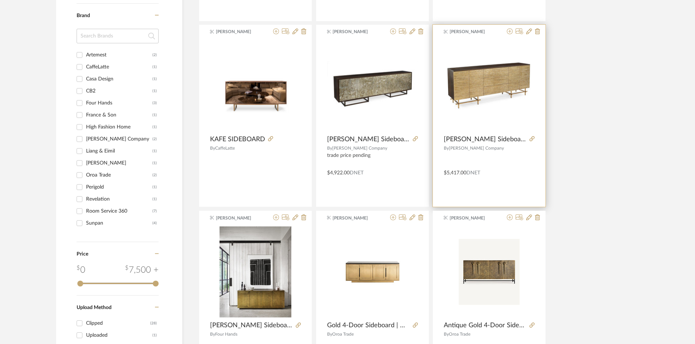
scroll to position [255, 0]
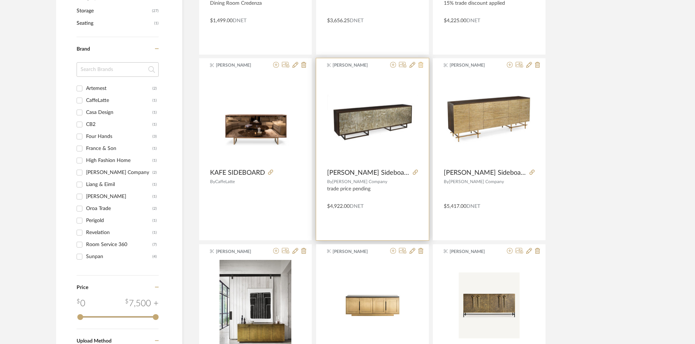
click at [419, 64] on icon at bounding box center [420, 65] width 5 height 6
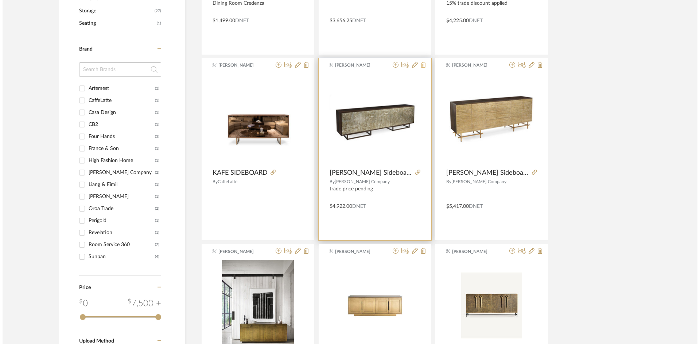
scroll to position [0, 0]
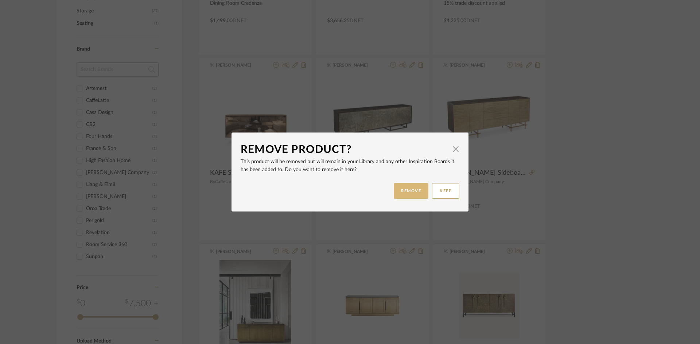
click at [417, 186] on button "REMOVE" at bounding box center [411, 191] width 35 height 16
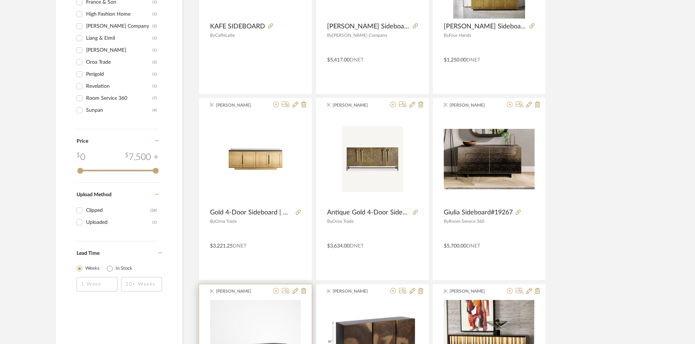
scroll to position [547, 0]
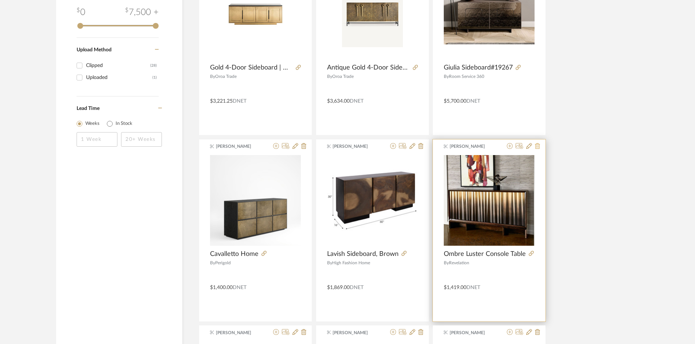
click at [536, 146] on icon at bounding box center [537, 146] width 5 height 6
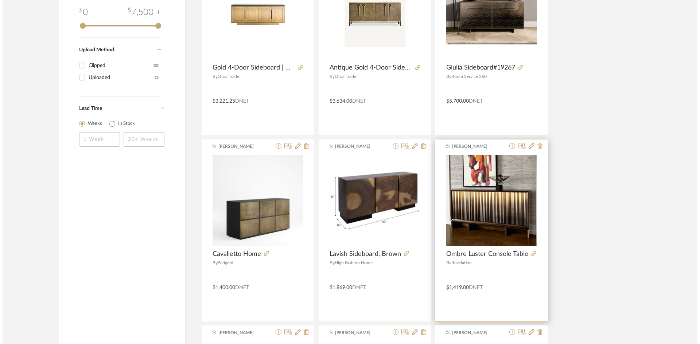
scroll to position [0, 0]
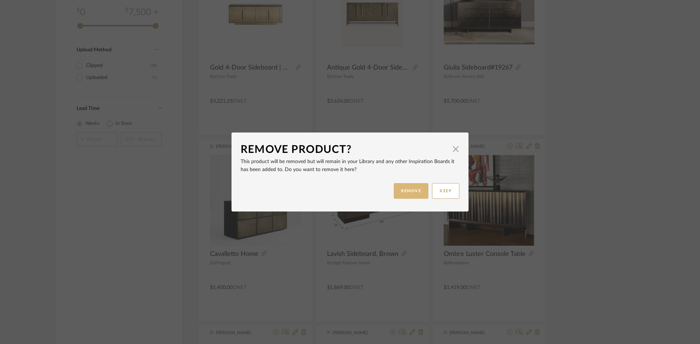
click at [408, 189] on button "REMOVE" at bounding box center [411, 191] width 35 height 16
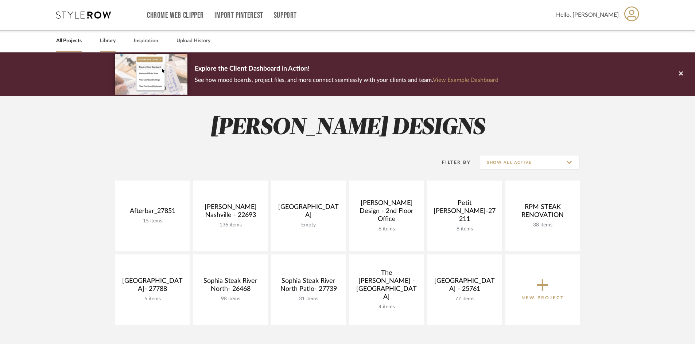
click at [106, 41] on link "Library" at bounding box center [108, 41] width 16 height 10
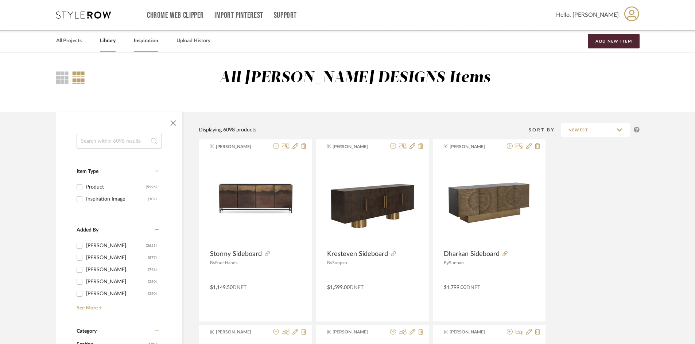
click at [149, 46] on link "Inspiration" at bounding box center [146, 41] width 24 height 10
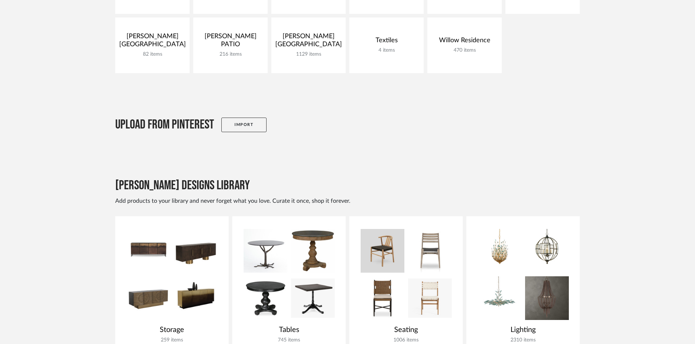
scroll to position [109, 0]
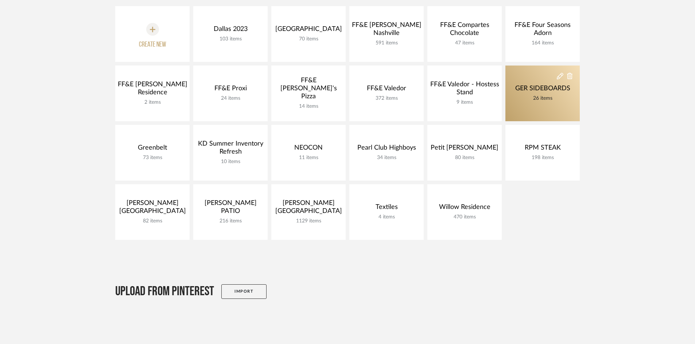
click at [549, 96] on div "26 items" at bounding box center [542, 98] width 59 height 8
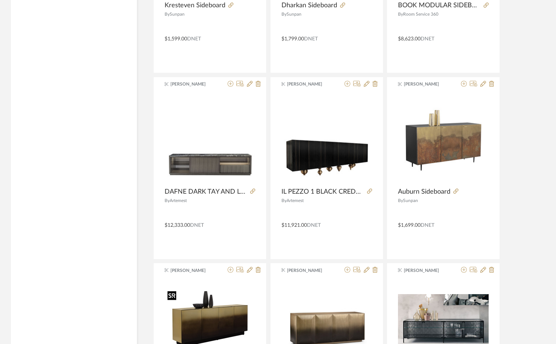
scroll to position [875, 0]
